Goal: Information Seeking & Learning: Understand process/instructions

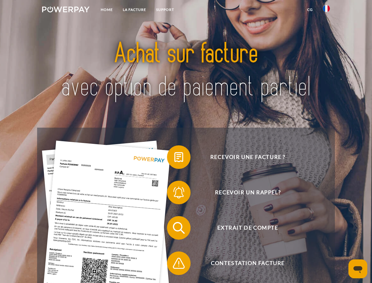
click at [66, 10] on img at bounding box center [65, 9] width 47 height 6
click at [327, 10] on img at bounding box center [326, 8] width 7 height 7
click at [310, 10] on link "CG" at bounding box center [311, 9] width 16 height 11
click at [175, 158] on span at bounding box center [169, 156] width 29 height 29
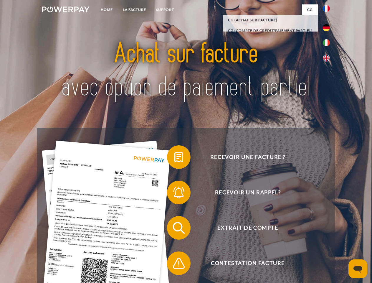
click at [175, 194] on span at bounding box center [169, 192] width 29 height 29
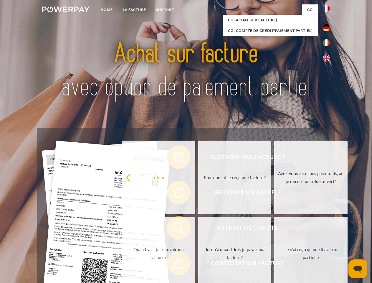
click at [198, 229] on link "Jusqu'à quand dois-je payer ma facture?" at bounding box center [234, 254] width 73 height 74
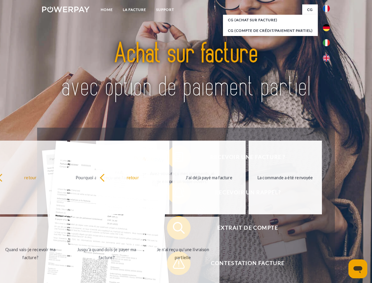
click at [175, 264] on span at bounding box center [169, 263] width 29 height 29
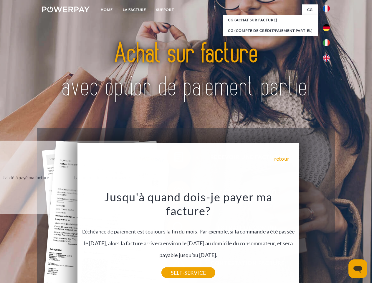
click at [358, 269] on icon "Ouvrir la fenêtre de messagerie" at bounding box center [358, 269] width 9 height 7
